Goal: Task Accomplishment & Management: Complete application form

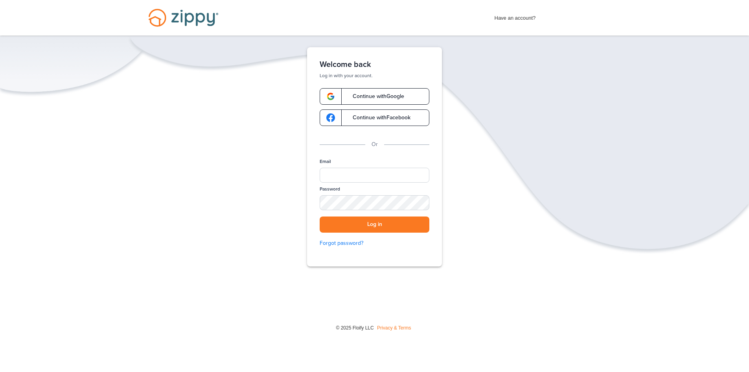
click at [378, 99] on span "Continue with Google" at bounding box center [374, 97] width 59 height 6
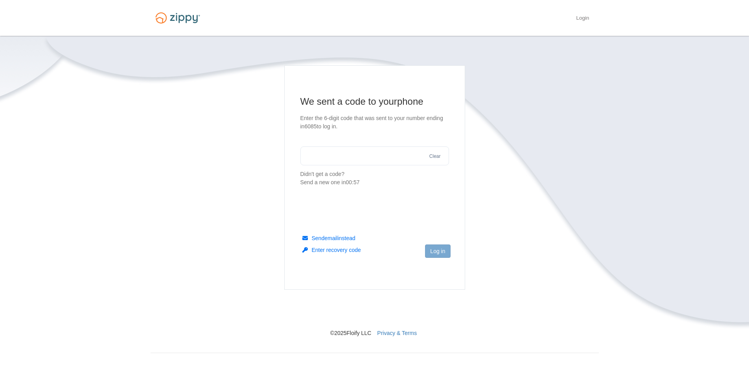
click at [345, 153] on input "text" at bounding box center [375, 155] width 149 height 19
type input "******"
click at [439, 255] on button "Log in" at bounding box center [437, 250] width 25 height 13
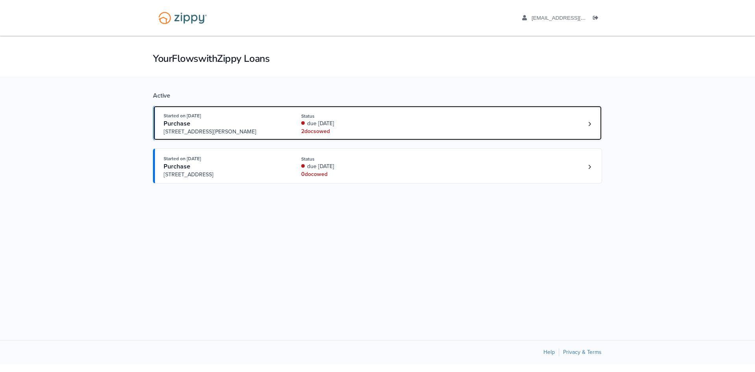
click at [304, 122] on div "Open loan 4198854" at bounding box center [303, 123] width 4 height 4
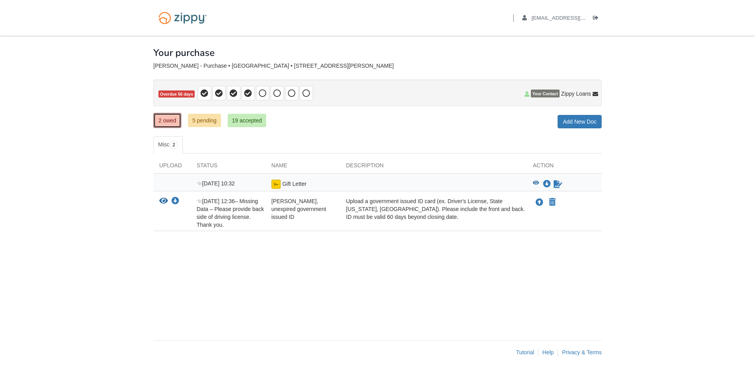
click at [178, 122] on link "2 owed" at bounding box center [167, 120] width 28 height 15
click at [439, 206] on div "Upload a government issued ID card (ex. Driver's License, State [US_STATE], [GE…" at bounding box center [433, 212] width 187 height 31
click at [443, 162] on div "Description" at bounding box center [433, 167] width 187 height 12
click at [172, 143] on span "2" at bounding box center [174, 145] width 9 height 8
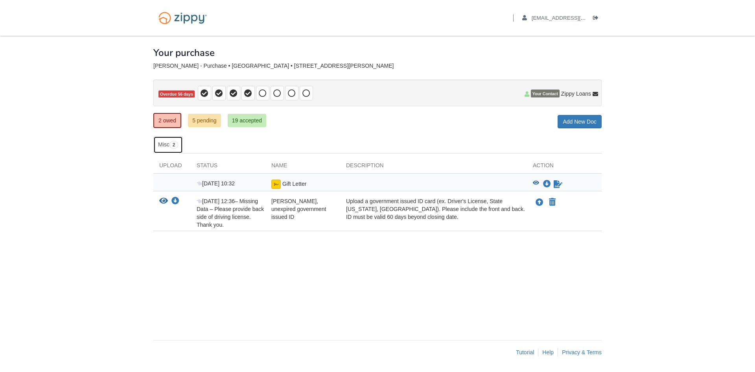
click at [172, 143] on span "2" at bounding box center [174, 145] width 9 height 8
click at [278, 184] on img at bounding box center [275, 183] width 9 height 9
click at [545, 185] on icon "Download Gift Letter" at bounding box center [547, 184] width 8 height 8
click at [274, 185] on img at bounding box center [275, 183] width 9 height 9
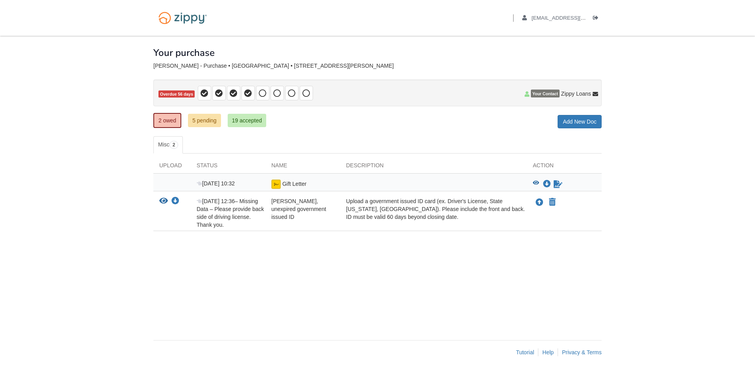
click at [275, 185] on img at bounding box center [275, 183] width 9 height 9
click at [219, 179] on div "Sep 6 10:32 Gift Letter View blank/sample document View blank/sample document D…" at bounding box center [377, 182] width 448 height 18
click at [177, 164] on div "Upload" at bounding box center [171, 167] width 37 height 12
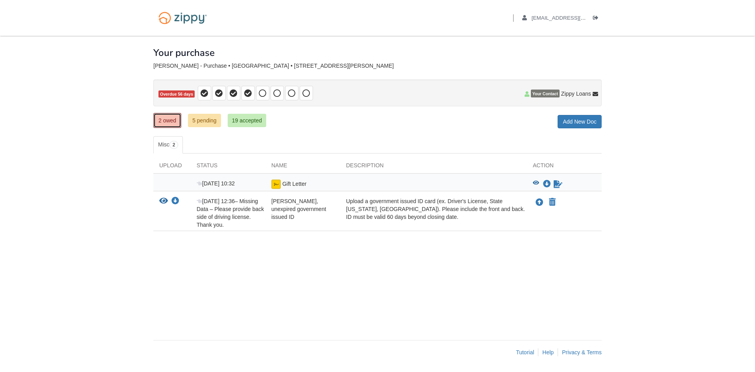
click at [172, 124] on link "2 owed" at bounding box center [167, 120] width 28 height 15
click at [174, 201] on icon "Download wanda Merrill - Valid, unexpired government issued ID" at bounding box center [176, 201] width 8 height 8
click at [168, 125] on link "2 owed" at bounding box center [167, 120] width 28 height 15
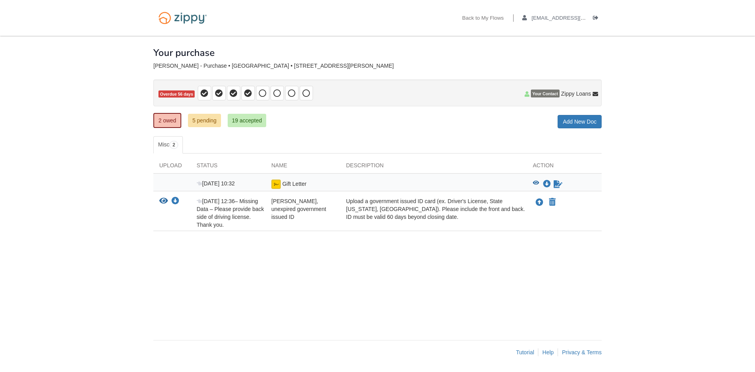
click at [168, 125] on link "2 owed" at bounding box center [167, 120] width 28 height 15
click at [161, 145] on link "Misc 2" at bounding box center [168, 144] width 30 height 17
click at [544, 185] on icon "Download Gift Letter" at bounding box center [547, 184] width 8 height 8
click at [275, 183] on img at bounding box center [275, 183] width 9 height 9
click at [574, 125] on link "Add New Doc" at bounding box center [580, 121] width 44 height 13
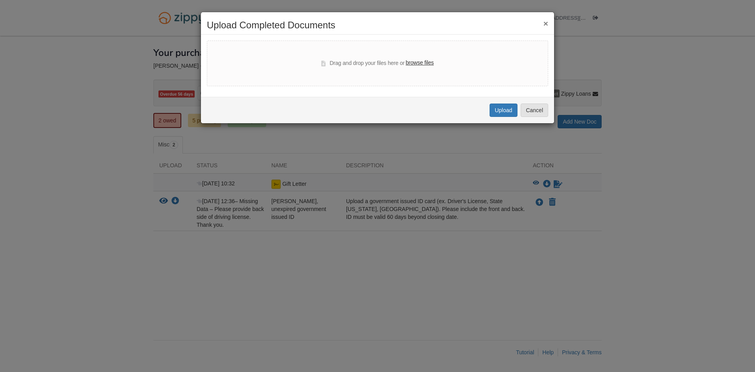
click at [429, 63] on label "browse files" at bounding box center [420, 63] width 28 height 9
click at [0, 0] on input "browse files" at bounding box center [0, 0] width 0 height 0
click at [546, 23] on button "×" at bounding box center [546, 23] width 5 height 8
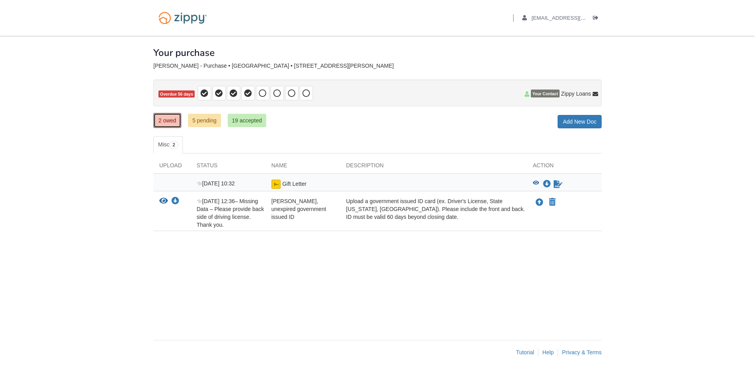
click at [161, 122] on link "2 owed" at bounding box center [167, 120] width 28 height 15
click at [177, 148] on span "2" at bounding box center [174, 145] width 9 height 8
click at [546, 183] on icon "Download Gift Letter" at bounding box center [547, 184] width 8 height 8
